Goal: Find specific page/section: Find specific page/section

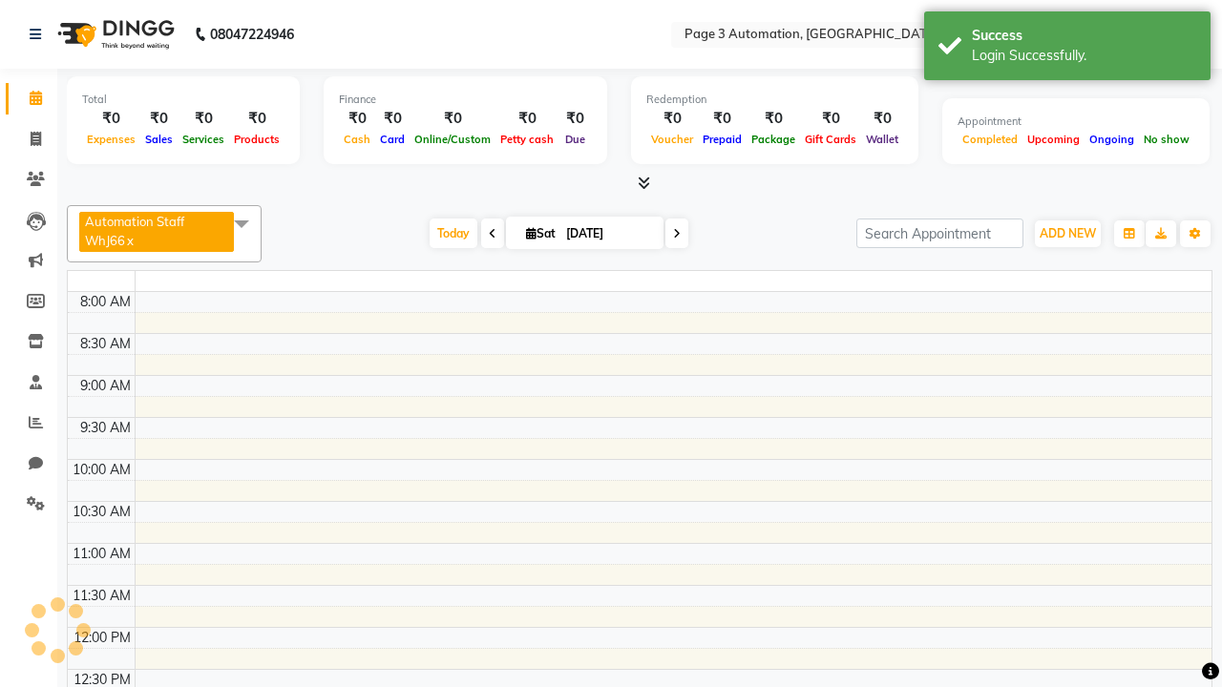
select select "en"
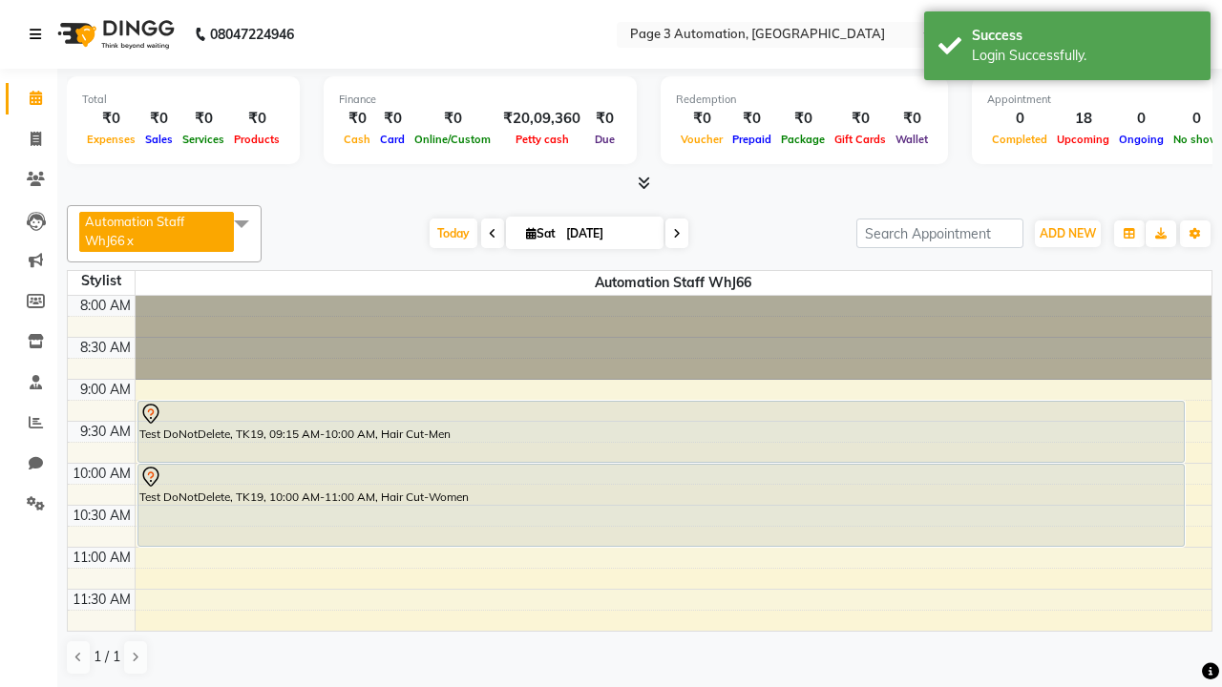
click at [39, 34] on icon at bounding box center [35, 34] width 11 height 13
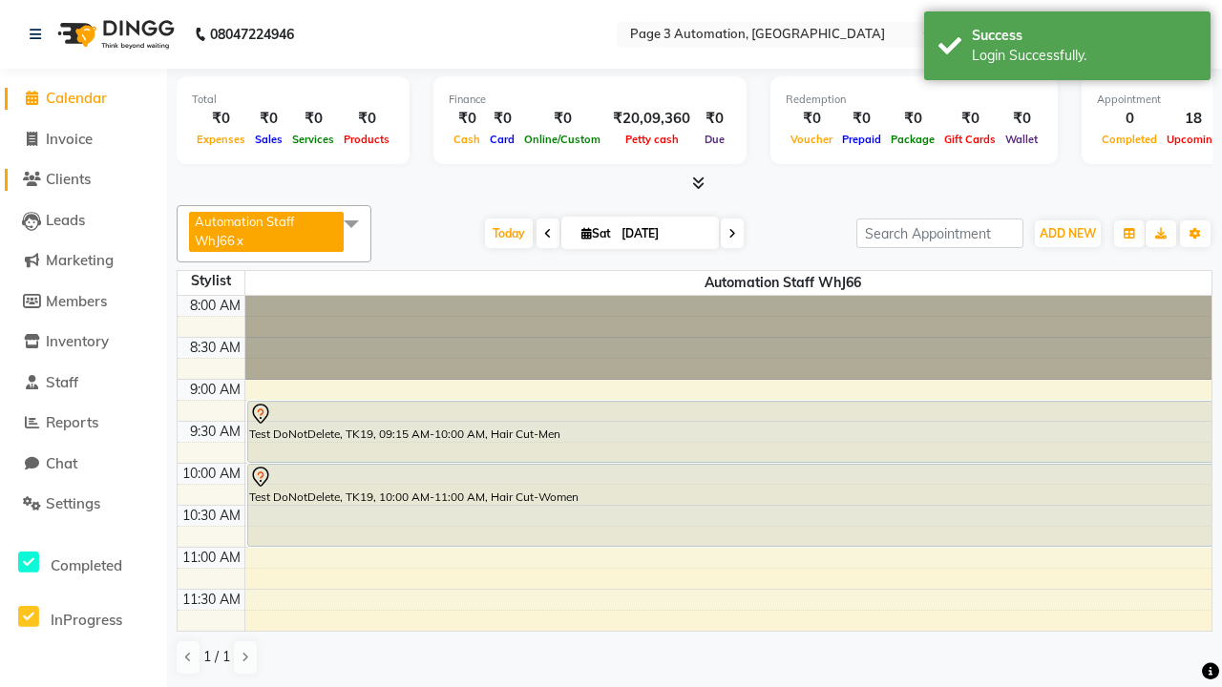
click at [83, 179] on span "Clients" at bounding box center [68, 179] width 45 height 18
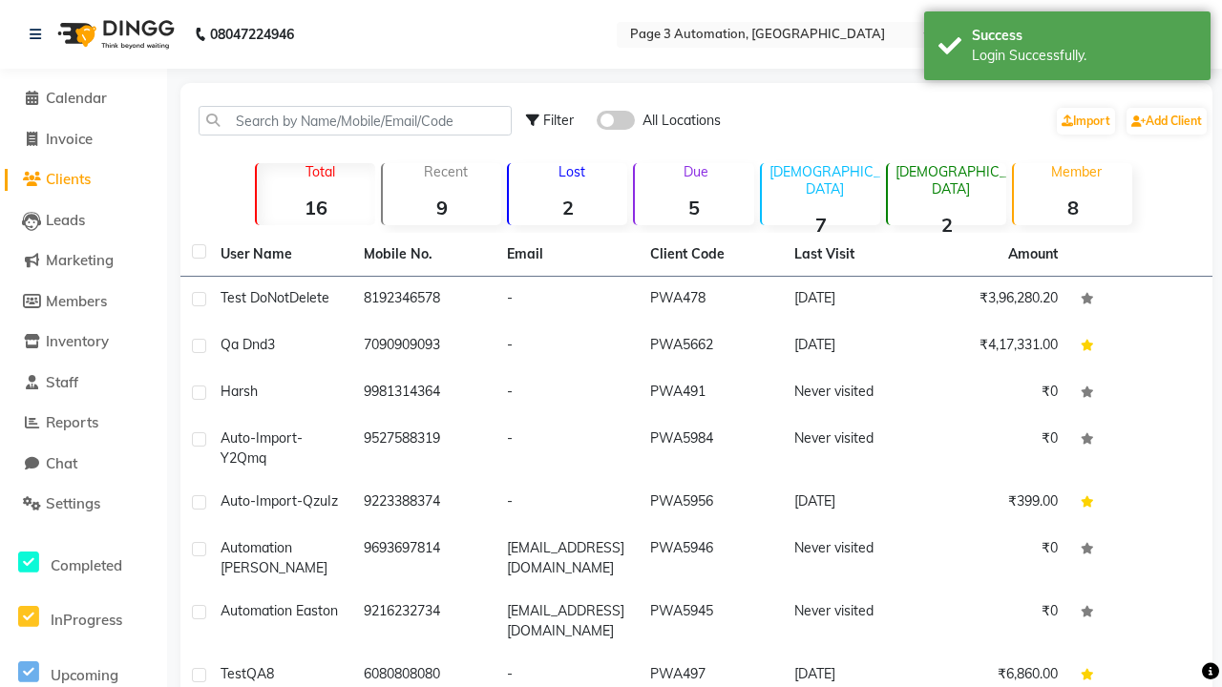
scroll to position [19, 0]
